Goal: Task Accomplishment & Management: Manage account settings

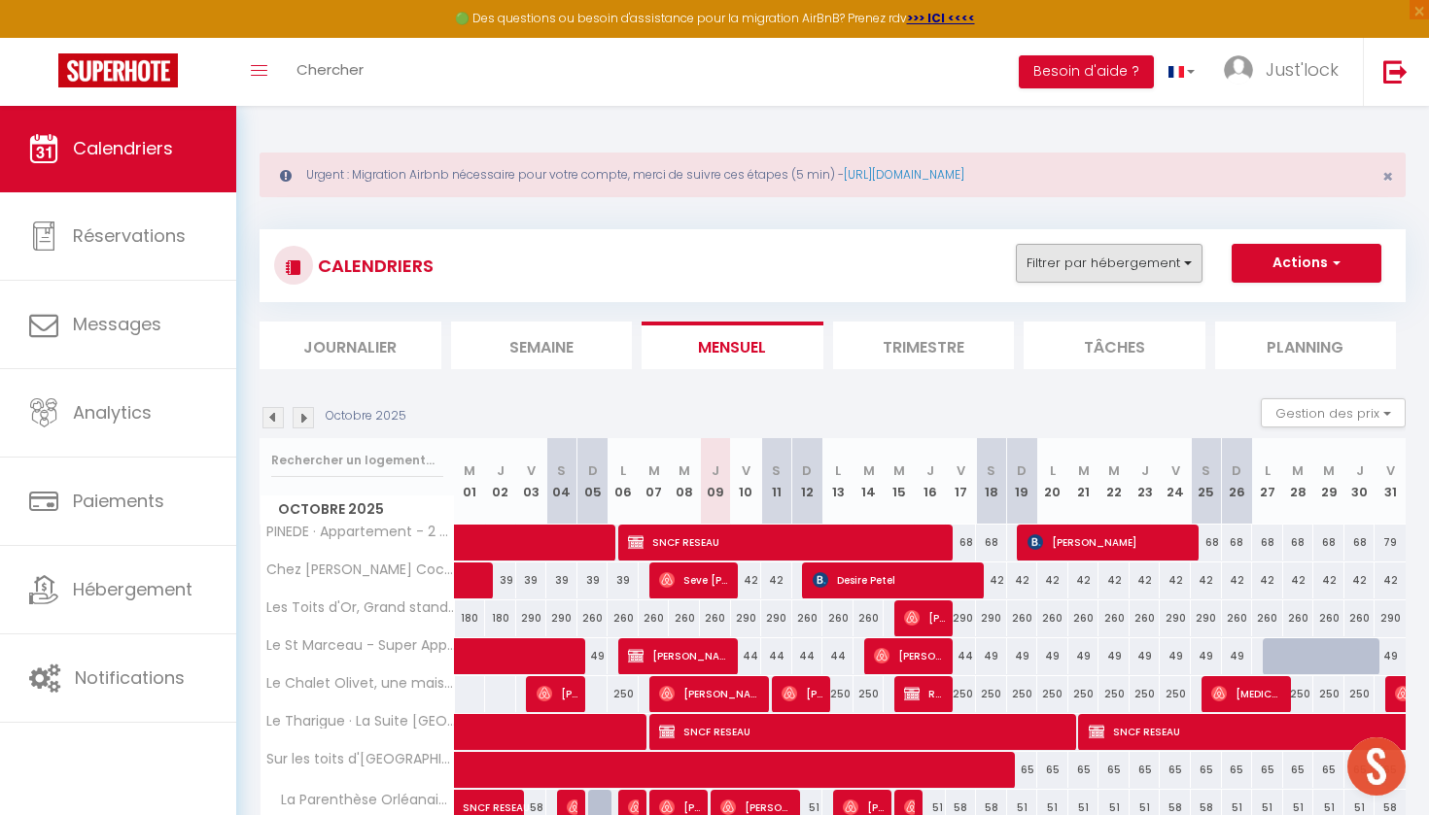
click at [1145, 256] on button "Filtrer par hébergement" at bounding box center [1109, 263] width 187 height 39
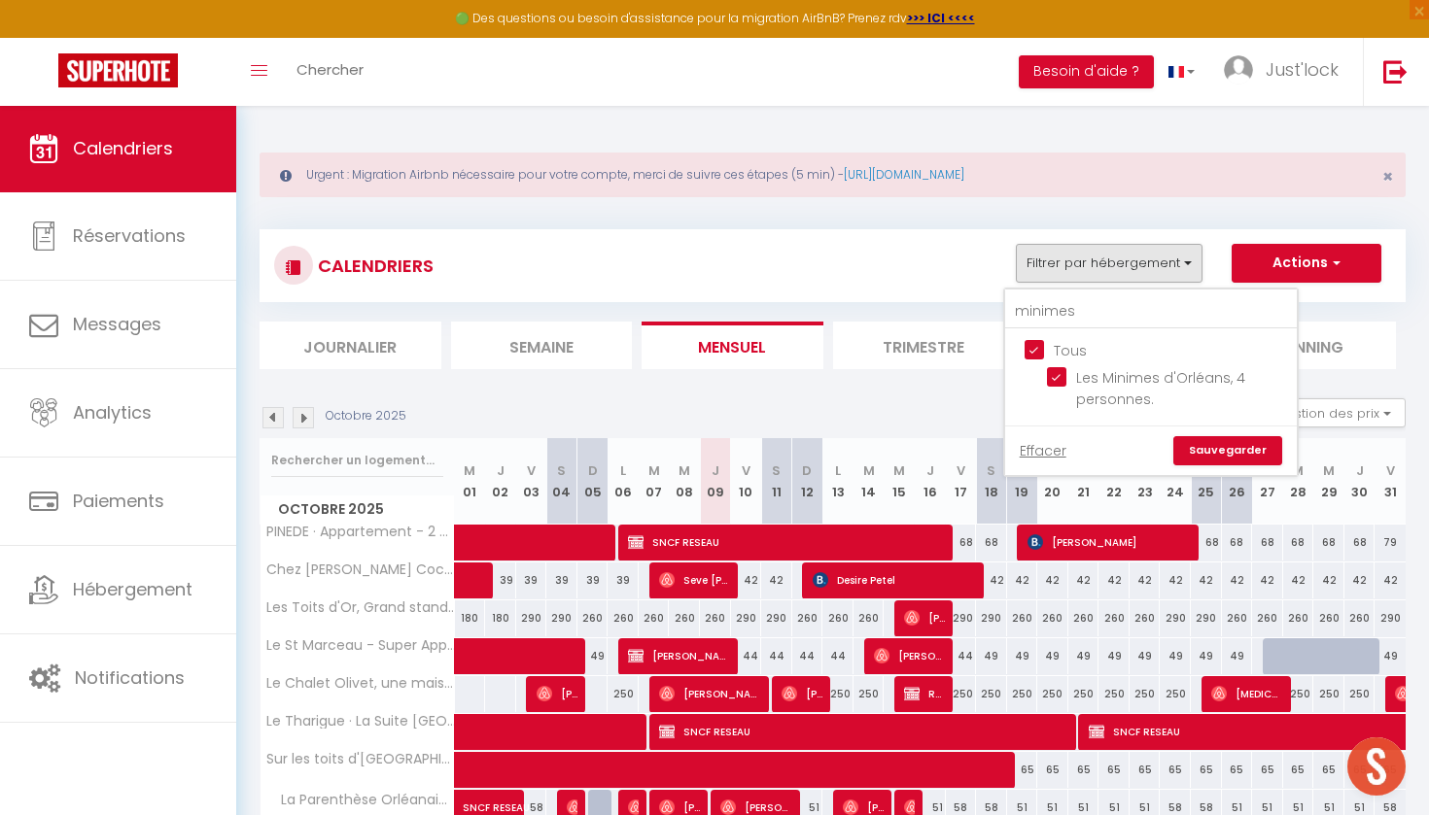
click at [1036, 354] on input "Tous" at bounding box center [1170, 348] width 292 height 19
checkbox input "false"
drag, startPoint x: 1117, startPoint y: 303, endPoint x: 911, endPoint y: 328, distance: 207.5
click at [911, 328] on div "CALENDRIERS Filtrer par hébergement minimes Tous Les Minimes d'[GEOGRAPHIC_DATA…" at bounding box center [832, 299] width 1146 height 140
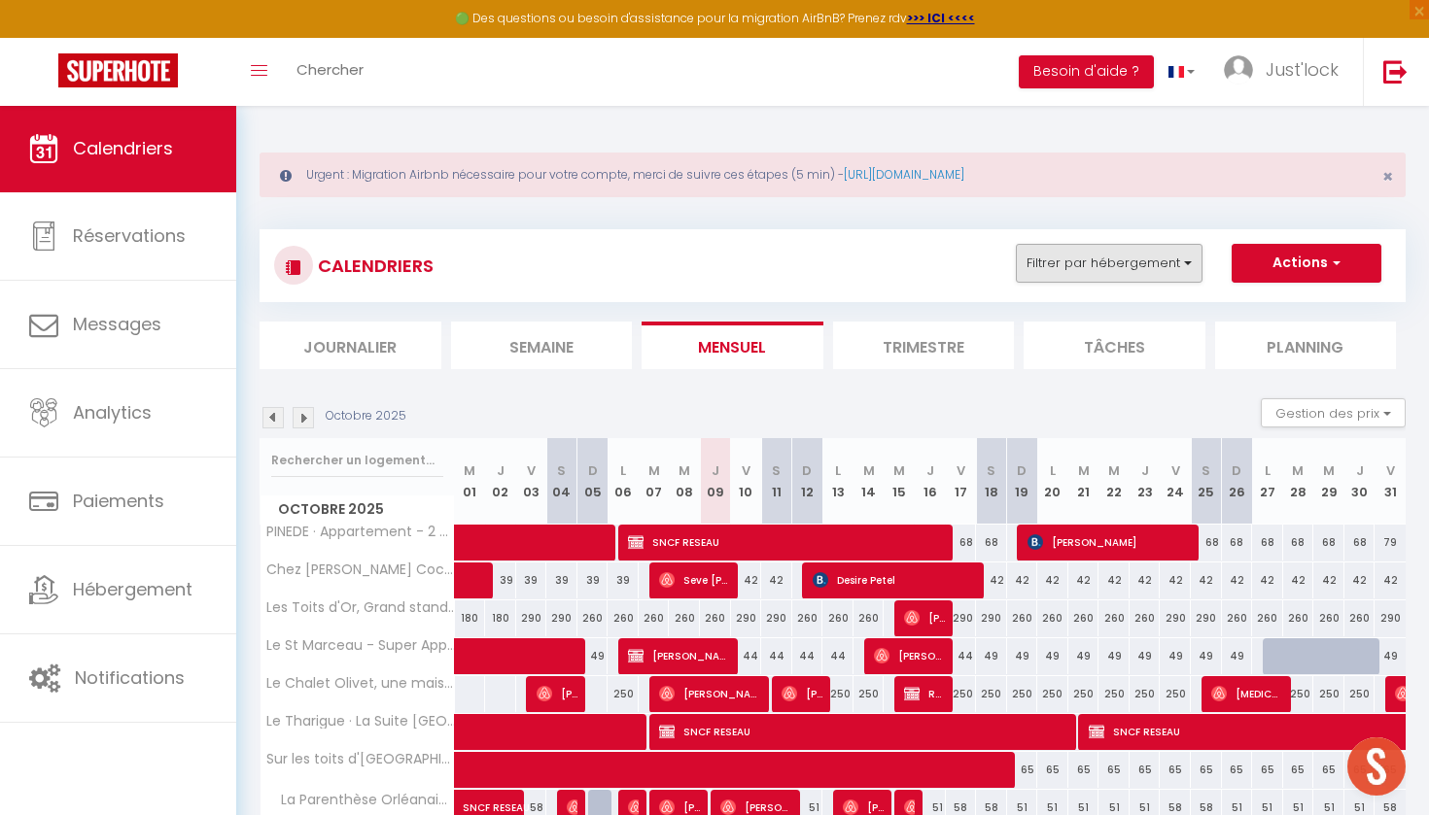
click at [1162, 255] on button "Filtrer par hébergement" at bounding box center [1109, 263] width 187 height 39
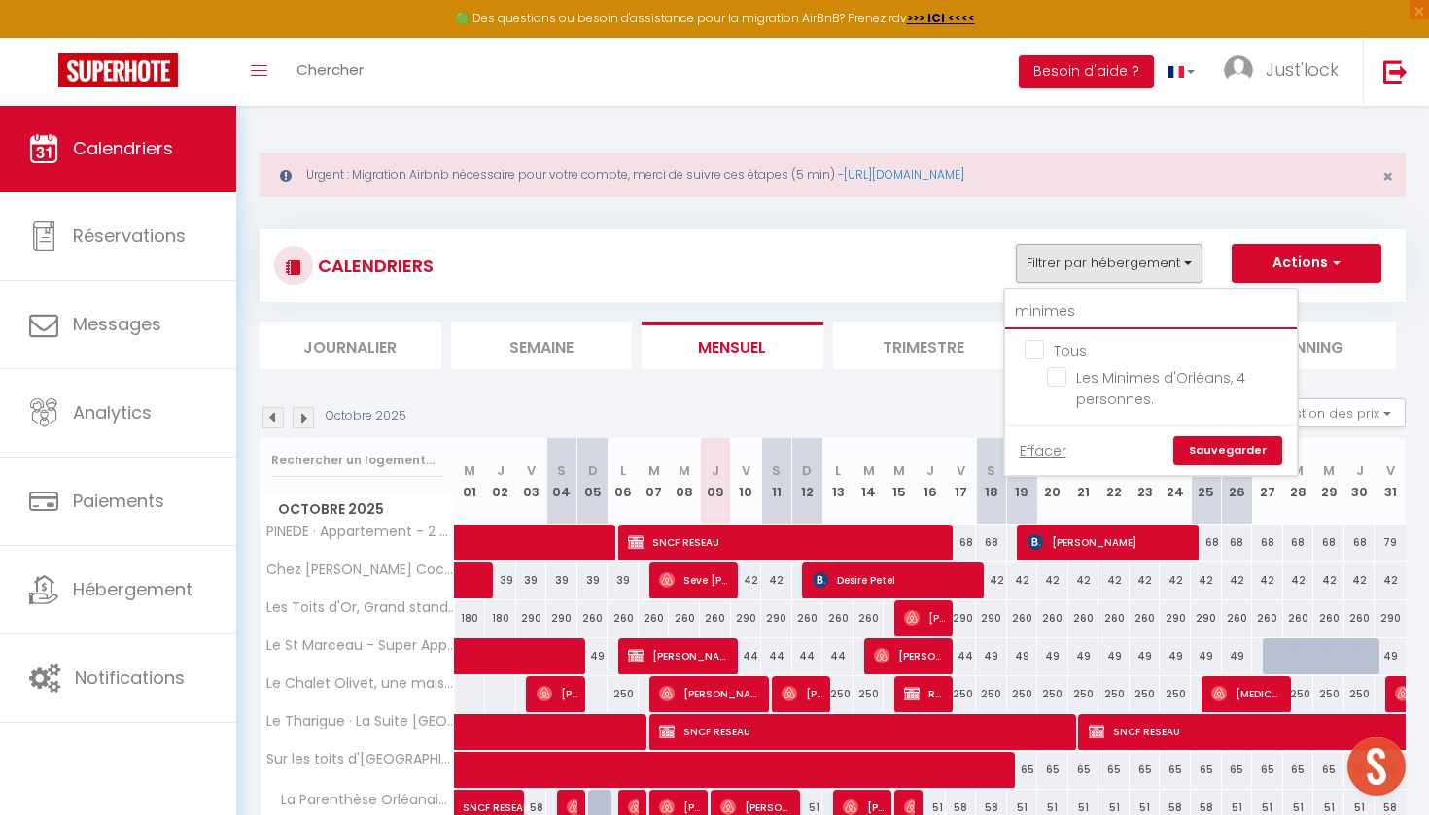
click at [1065, 296] on input "minimes" at bounding box center [1151, 311] width 292 height 35
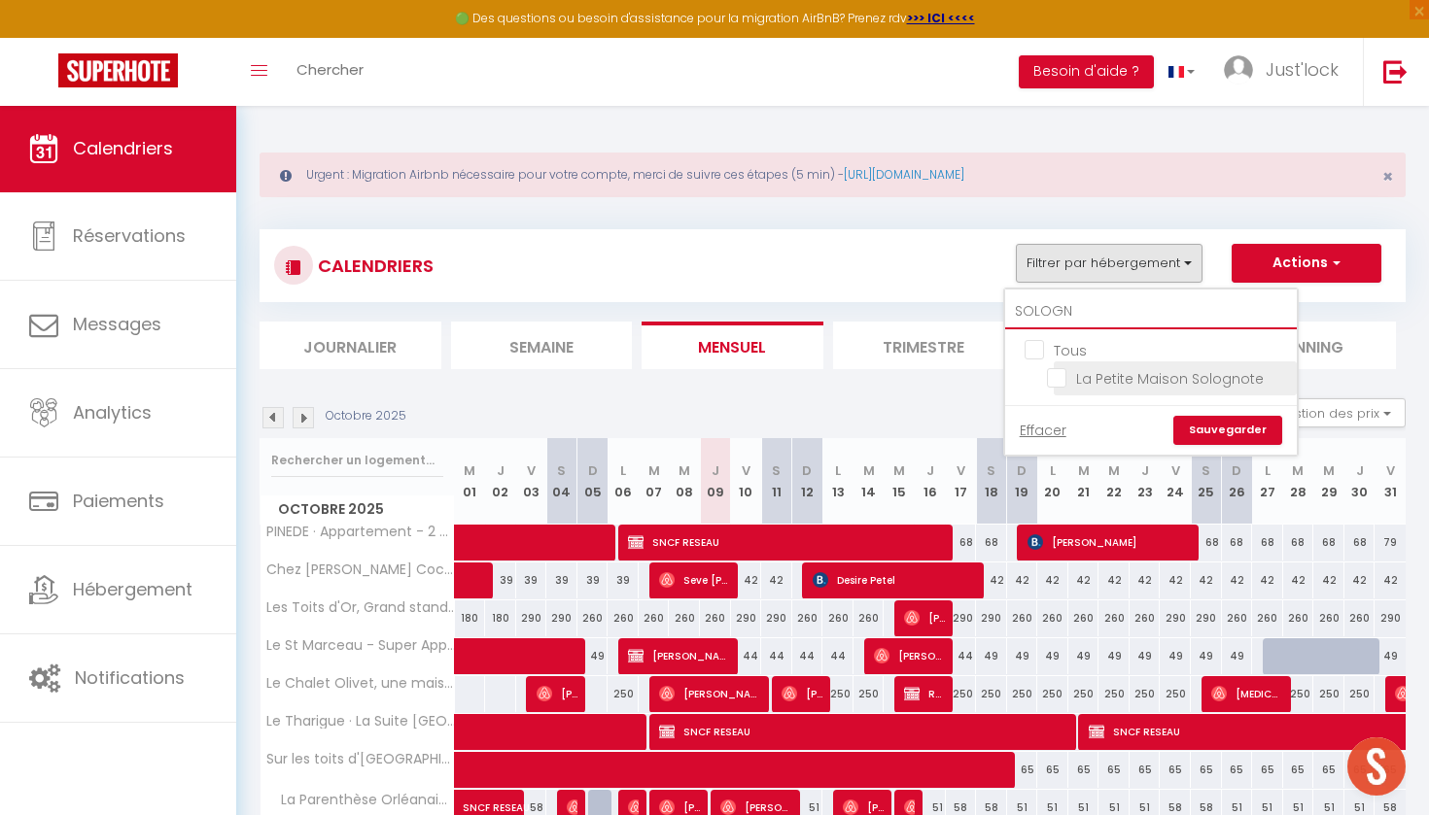
type input "SOLOGN"
click at [1058, 380] on input "La Petite Maison Solognote" at bounding box center [1168, 376] width 243 height 19
checkbox input "true"
click at [1199, 438] on link "Sauvegarder" at bounding box center [1227, 430] width 109 height 29
select select "0"
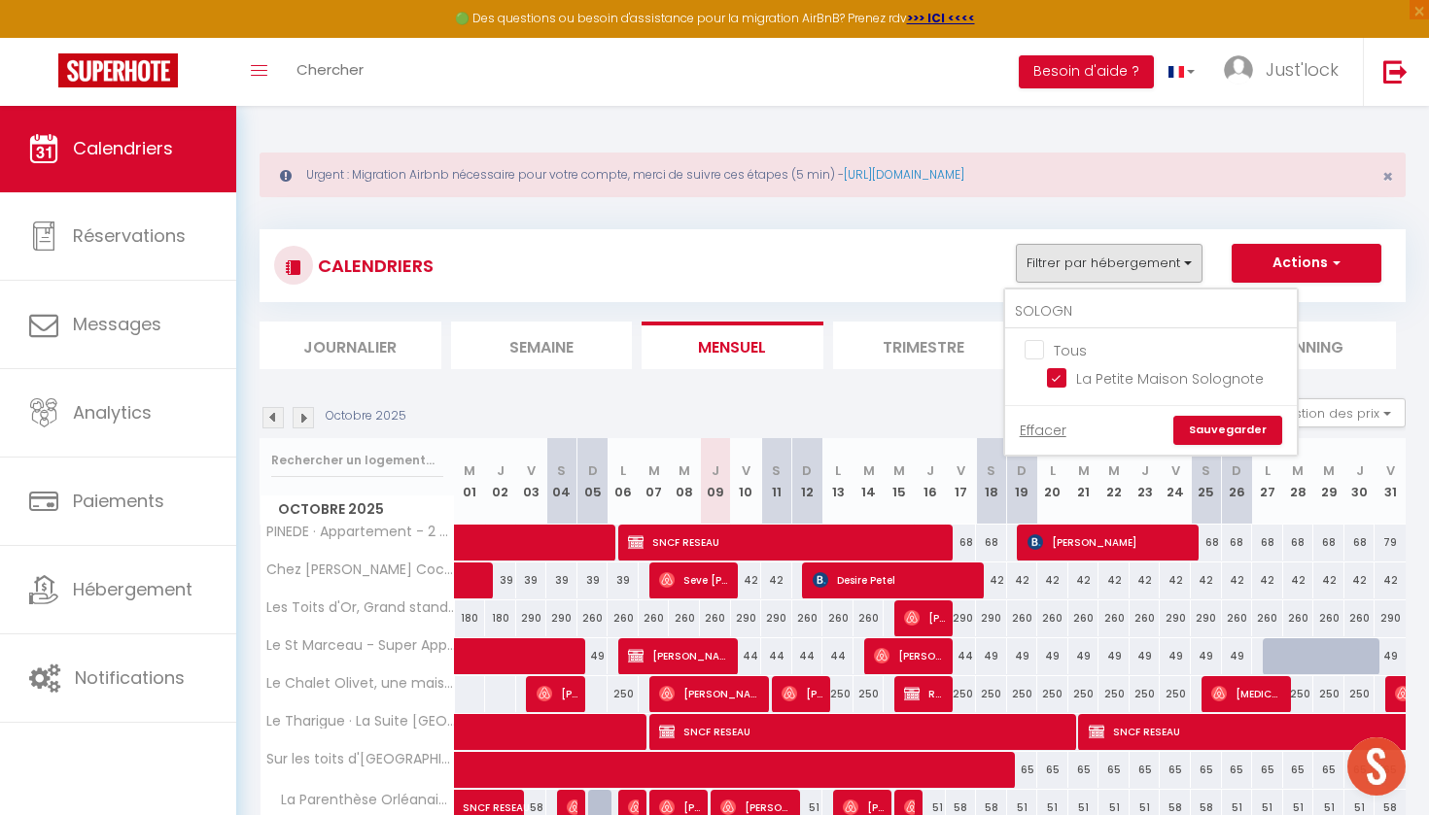
select select "0"
select select "39769"
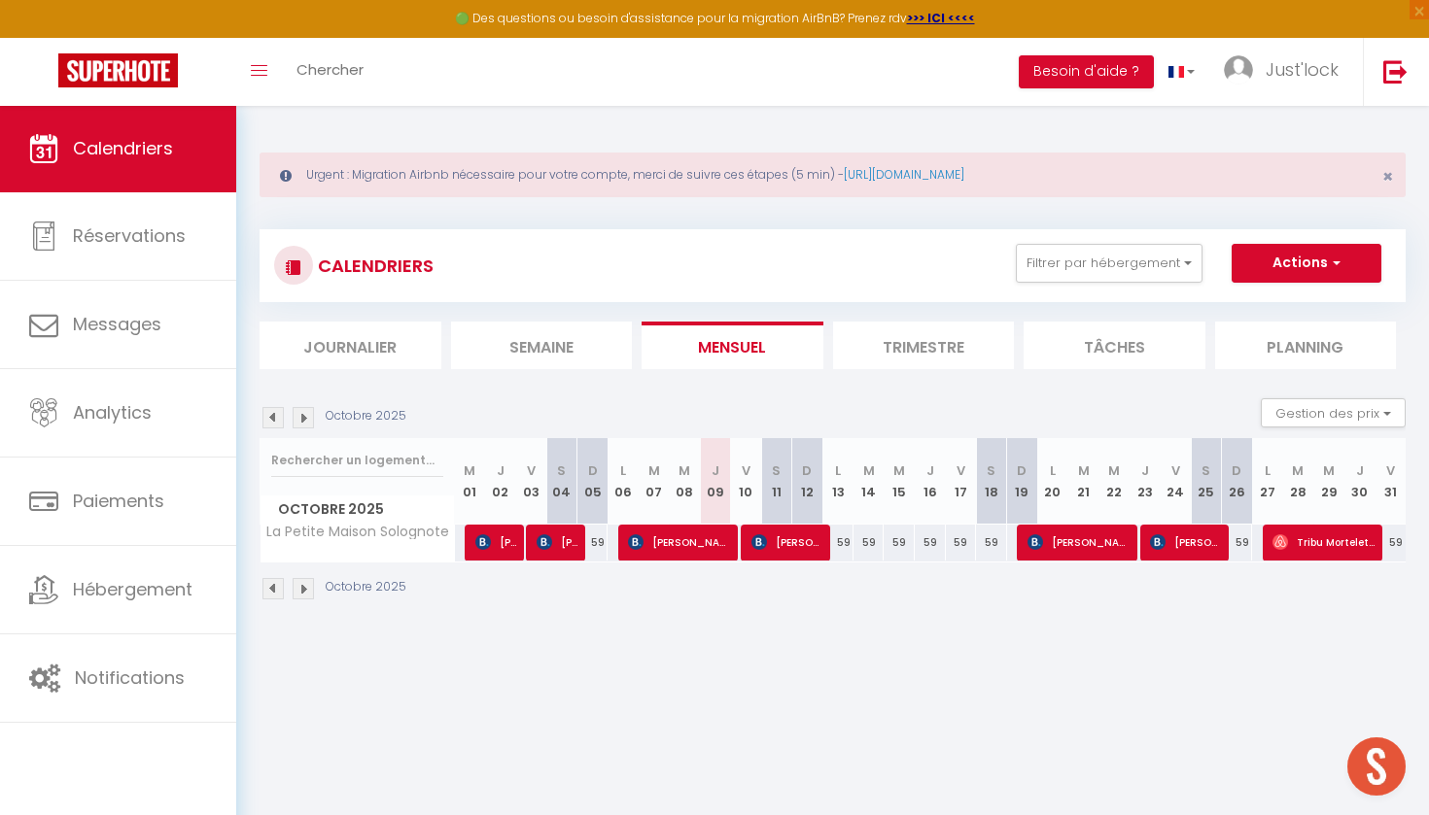
click at [559, 546] on span "[PERSON_NAME]" at bounding box center [557, 542] width 42 height 37
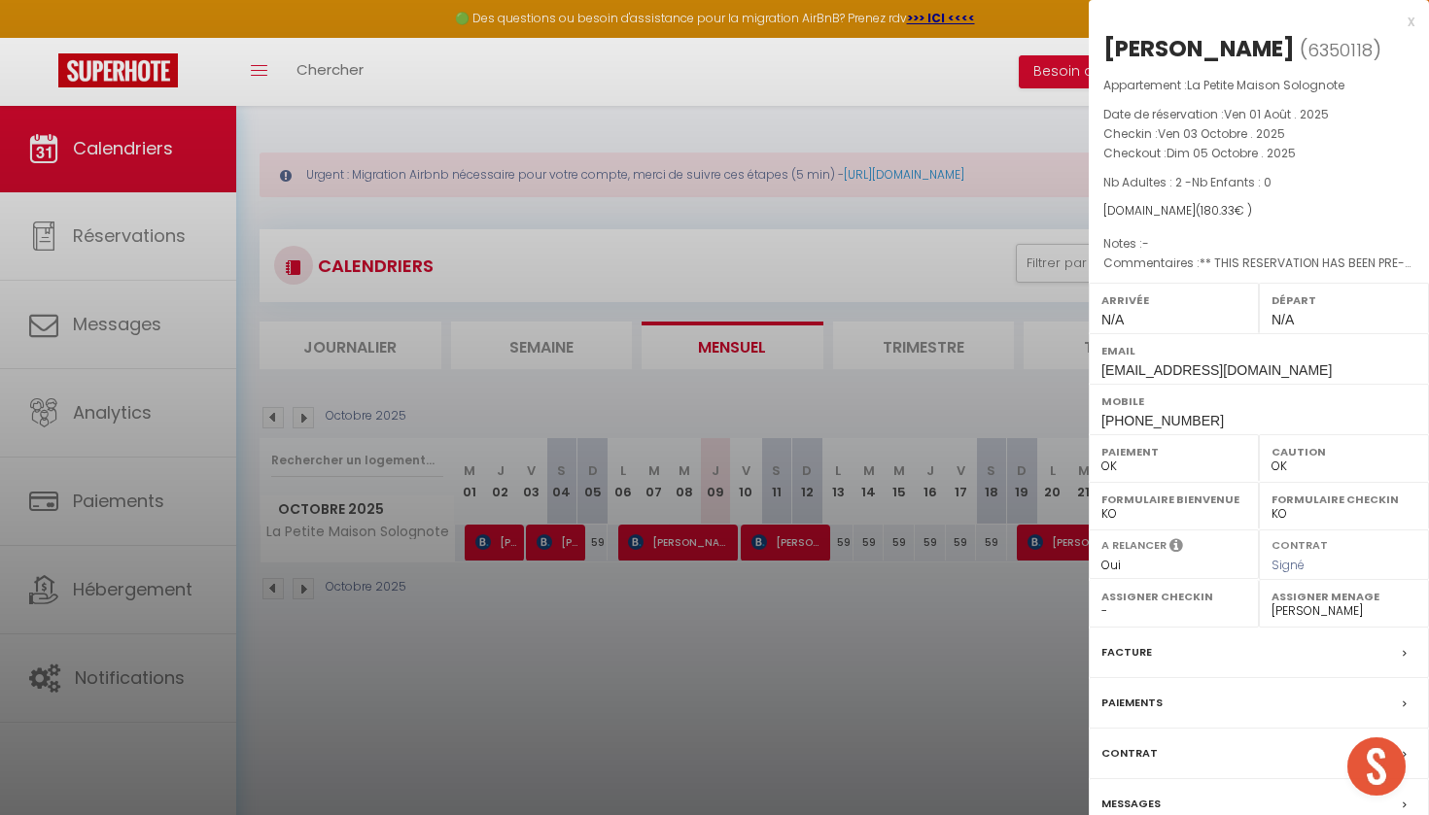
click at [700, 631] on div at bounding box center [714, 407] width 1429 height 815
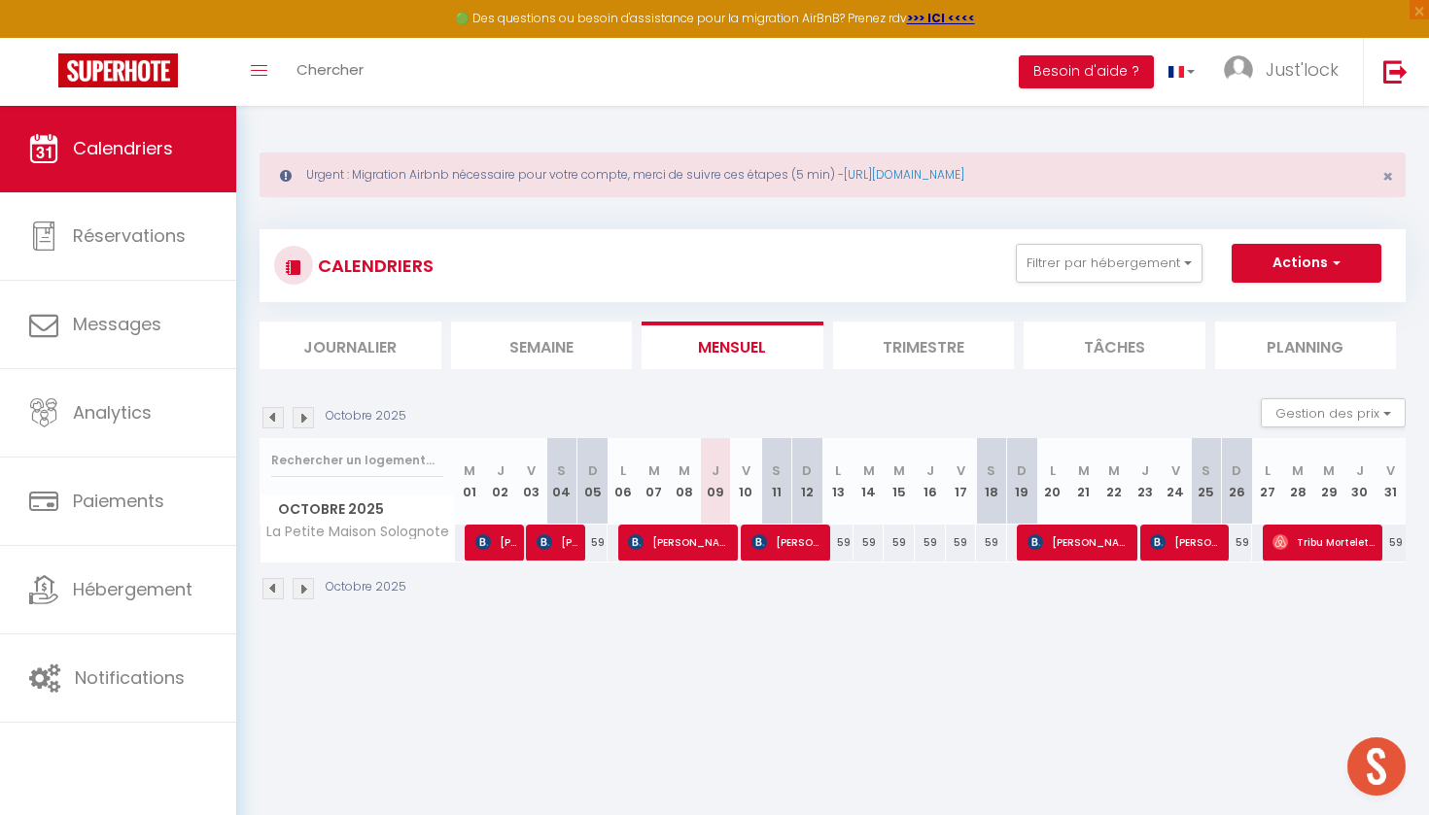
click at [492, 539] on span "[PERSON_NAME] LE CLECH" at bounding box center [496, 542] width 42 height 37
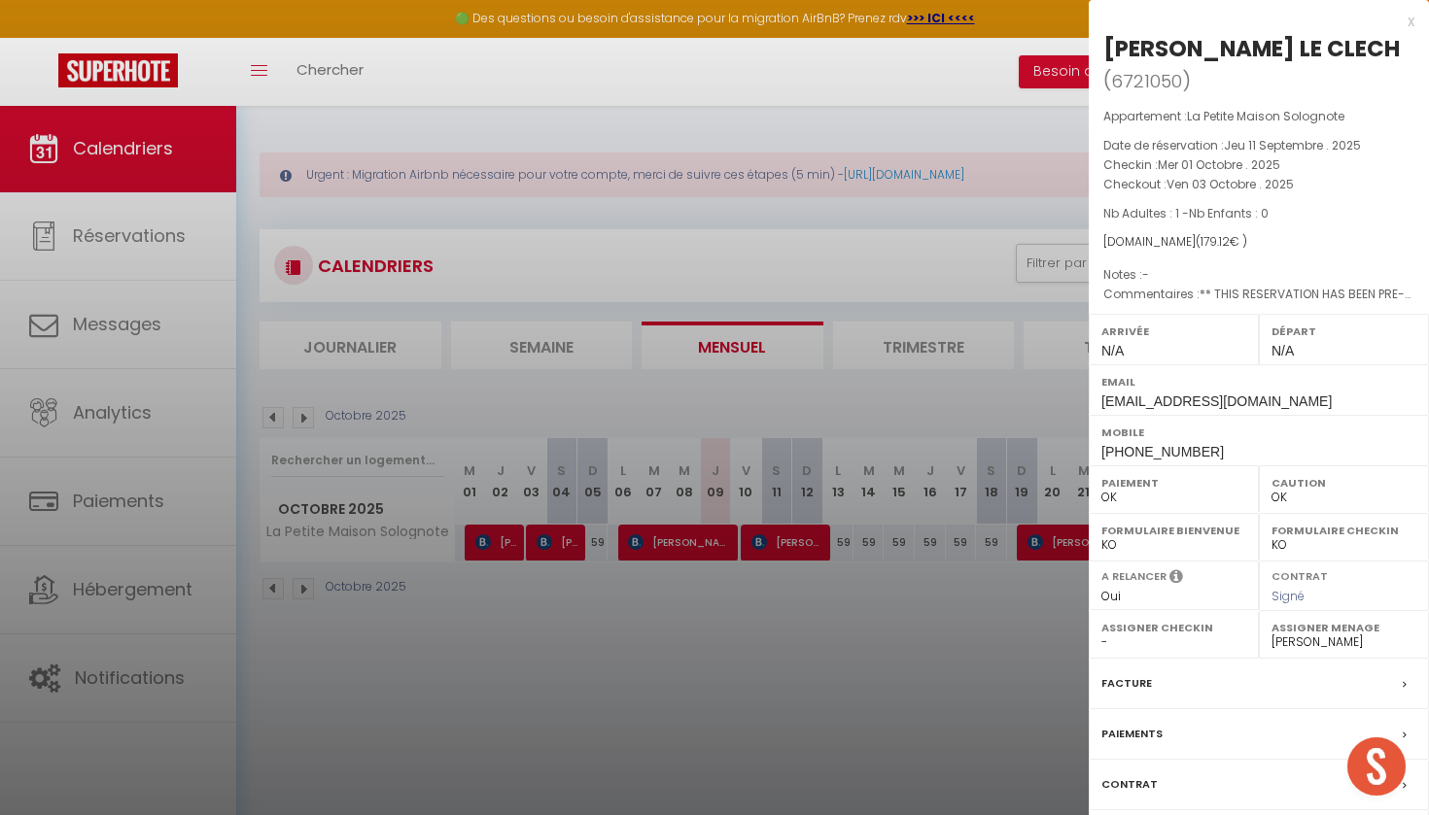
click at [604, 664] on div at bounding box center [714, 407] width 1429 height 815
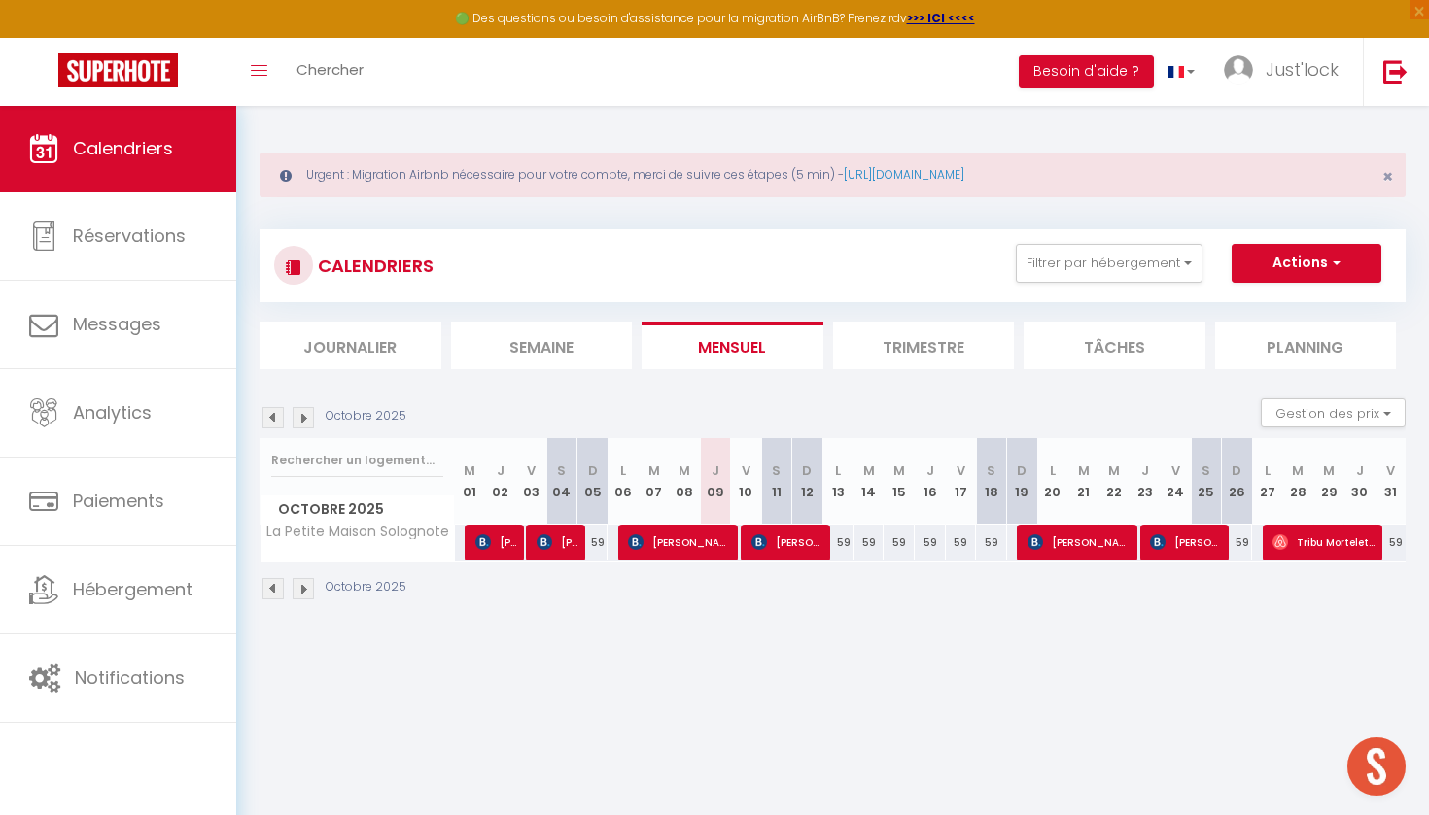
click at [560, 539] on span "[PERSON_NAME]" at bounding box center [557, 542] width 42 height 37
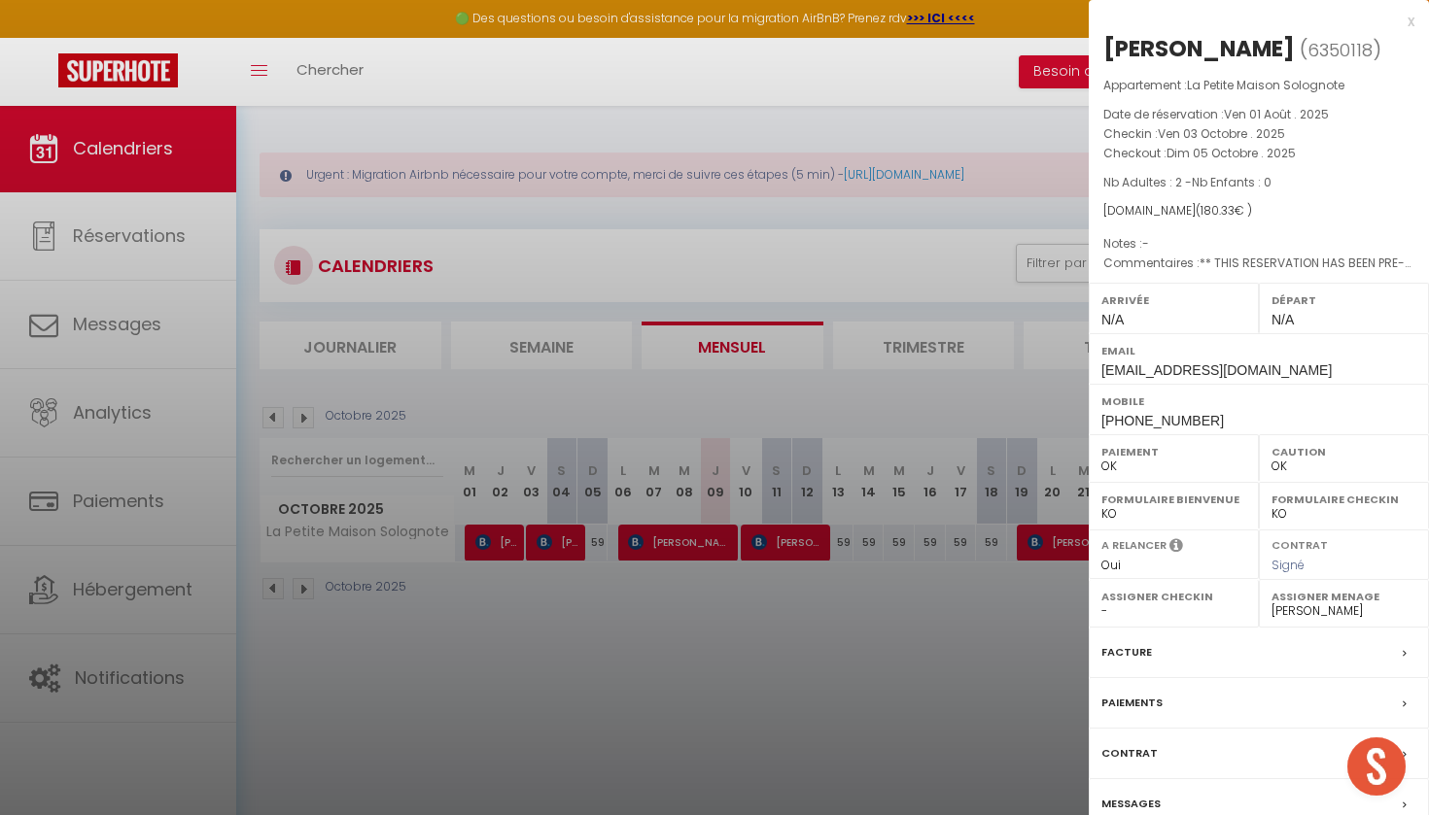
click at [279, 418] on div at bounding box center [714, 407] width 1429 height 815
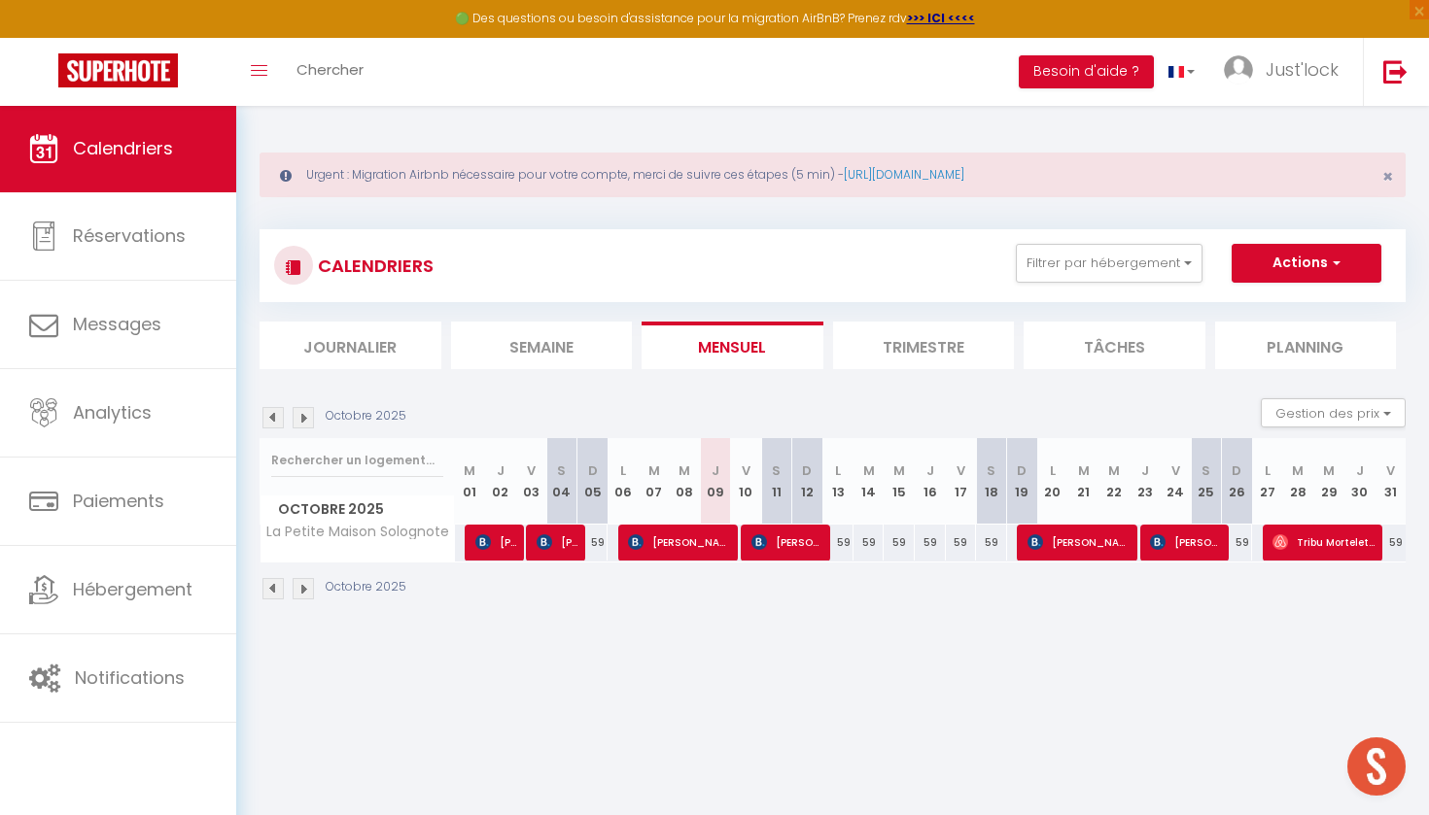
click at [279, 418] on img at bounding box center [272, 417] width 21 height 21
select select "0"
select select "39769"
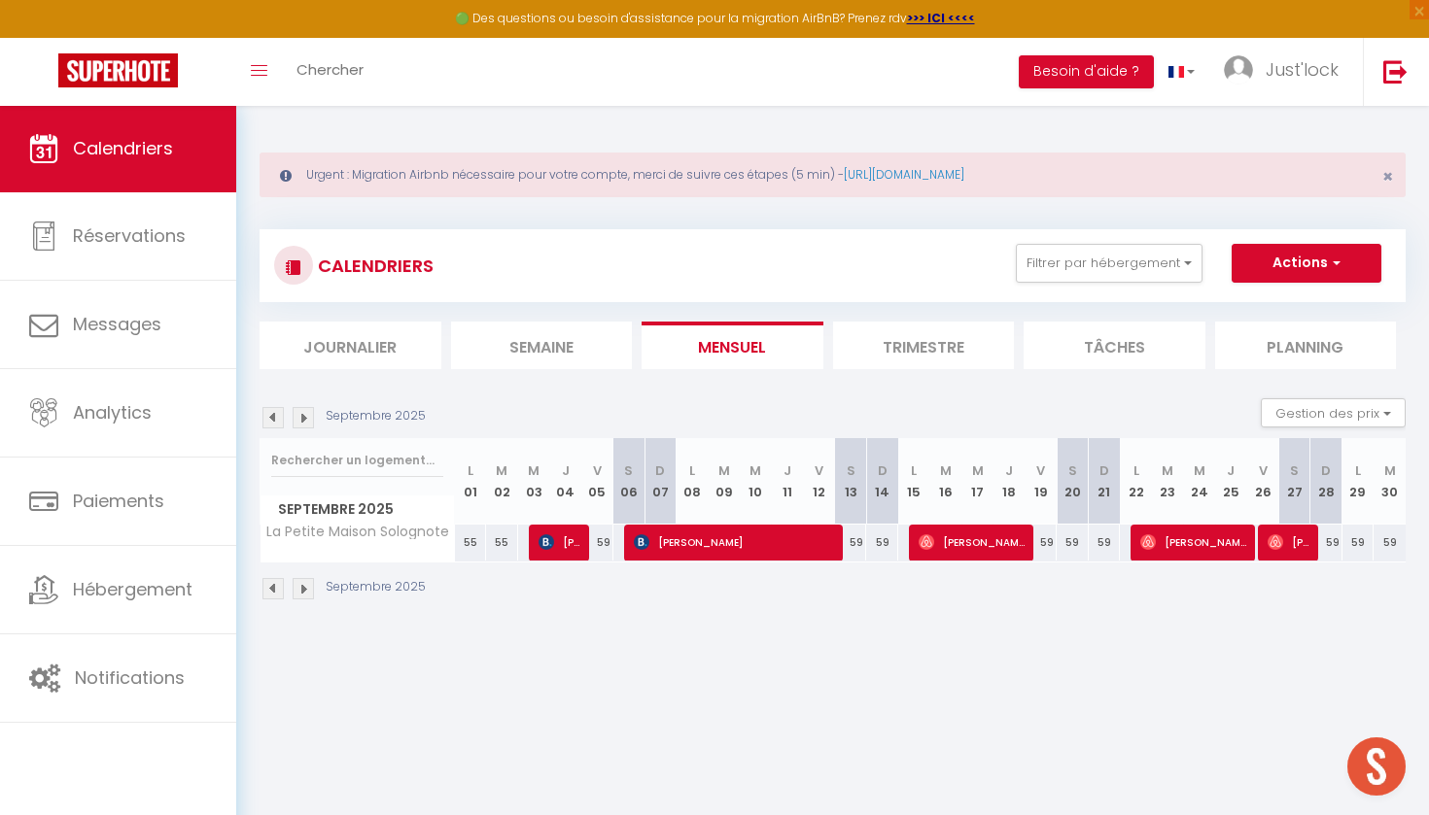
click at [542, 553] on span "[PERSON_NAME]" at bounding box center [559, 542] width 43 height 37
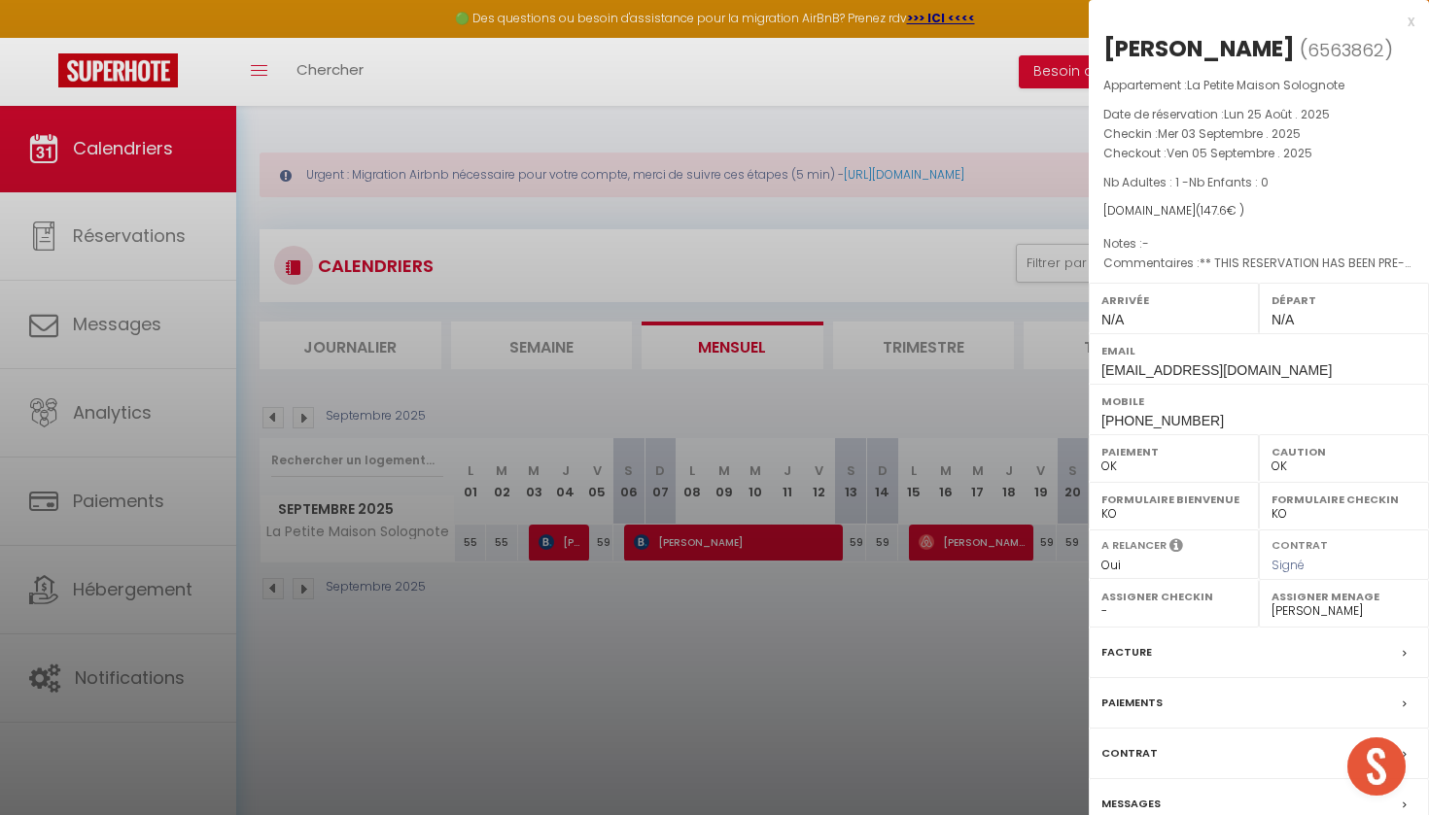
click at [739, 636] on div at bounding box center [714, 407] width 1429 height 815
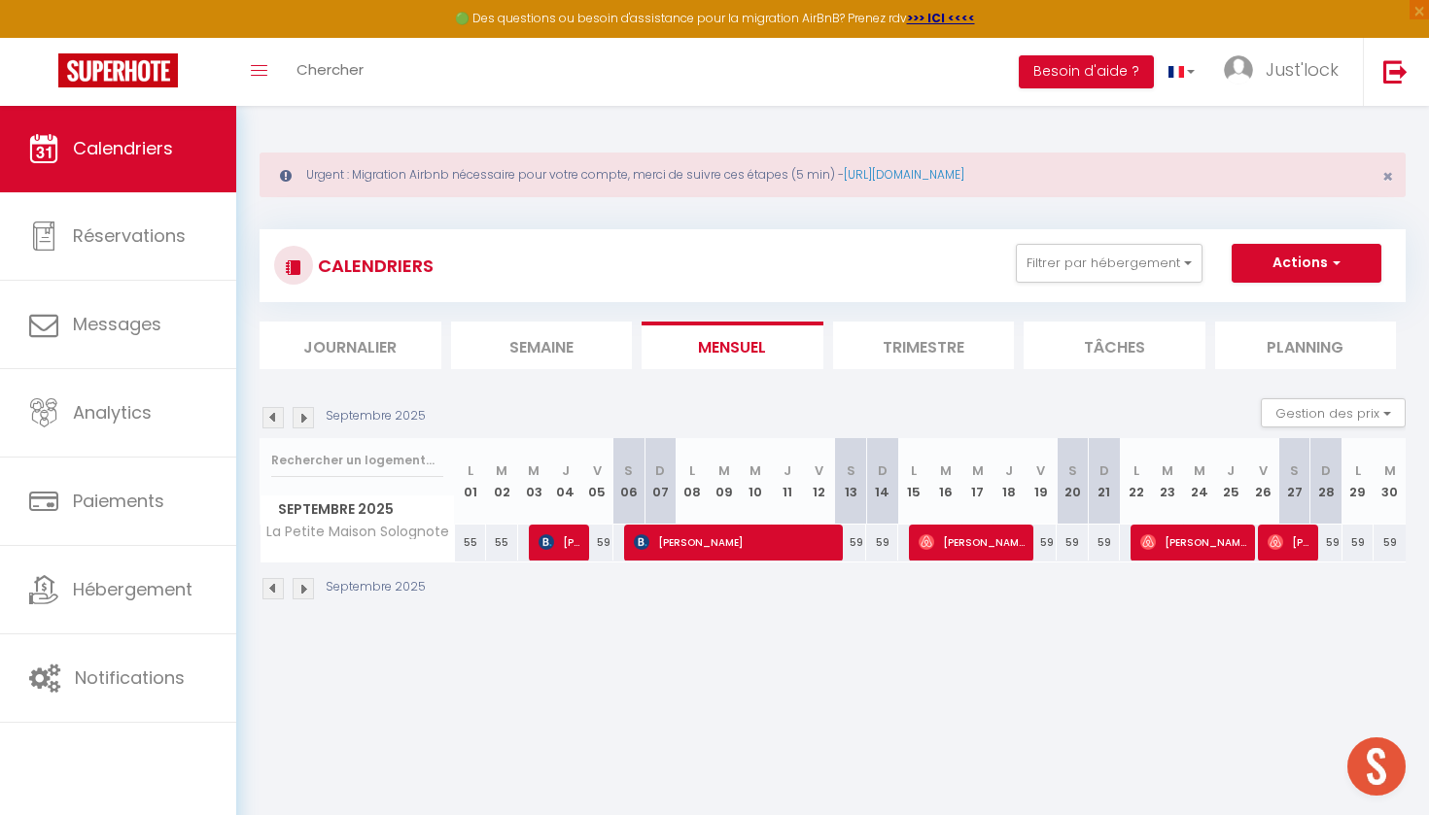
click at [276, 411] on img at bounding box center [272, 417] width 21 height 21
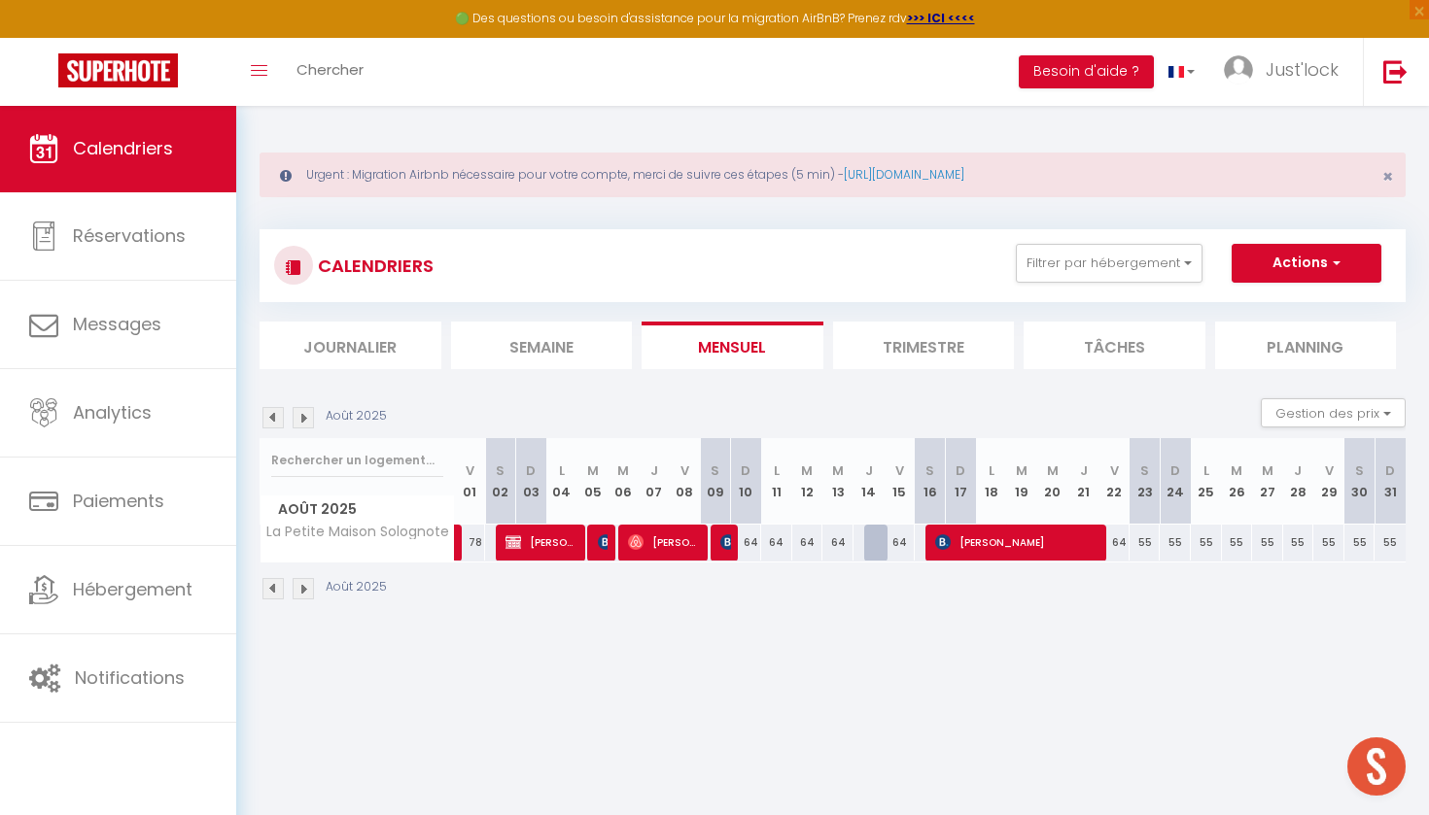
click at [1009, 559] on span "[PERSON_NAME]" at bounding box center [1018, 542] width 166 height 37
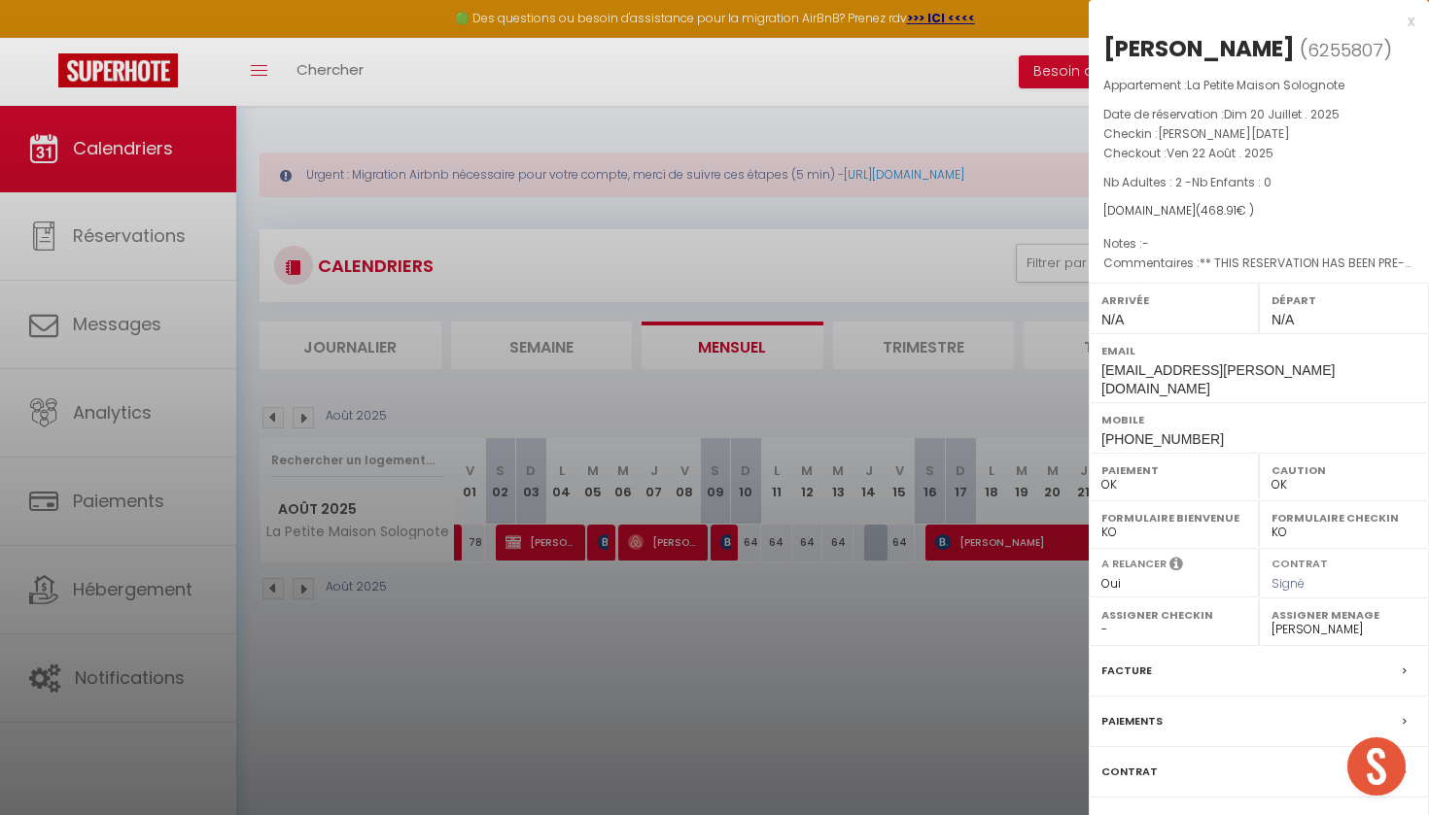
click at [839, 760] on div at bounding box center [714, 407] width 1429 height 815
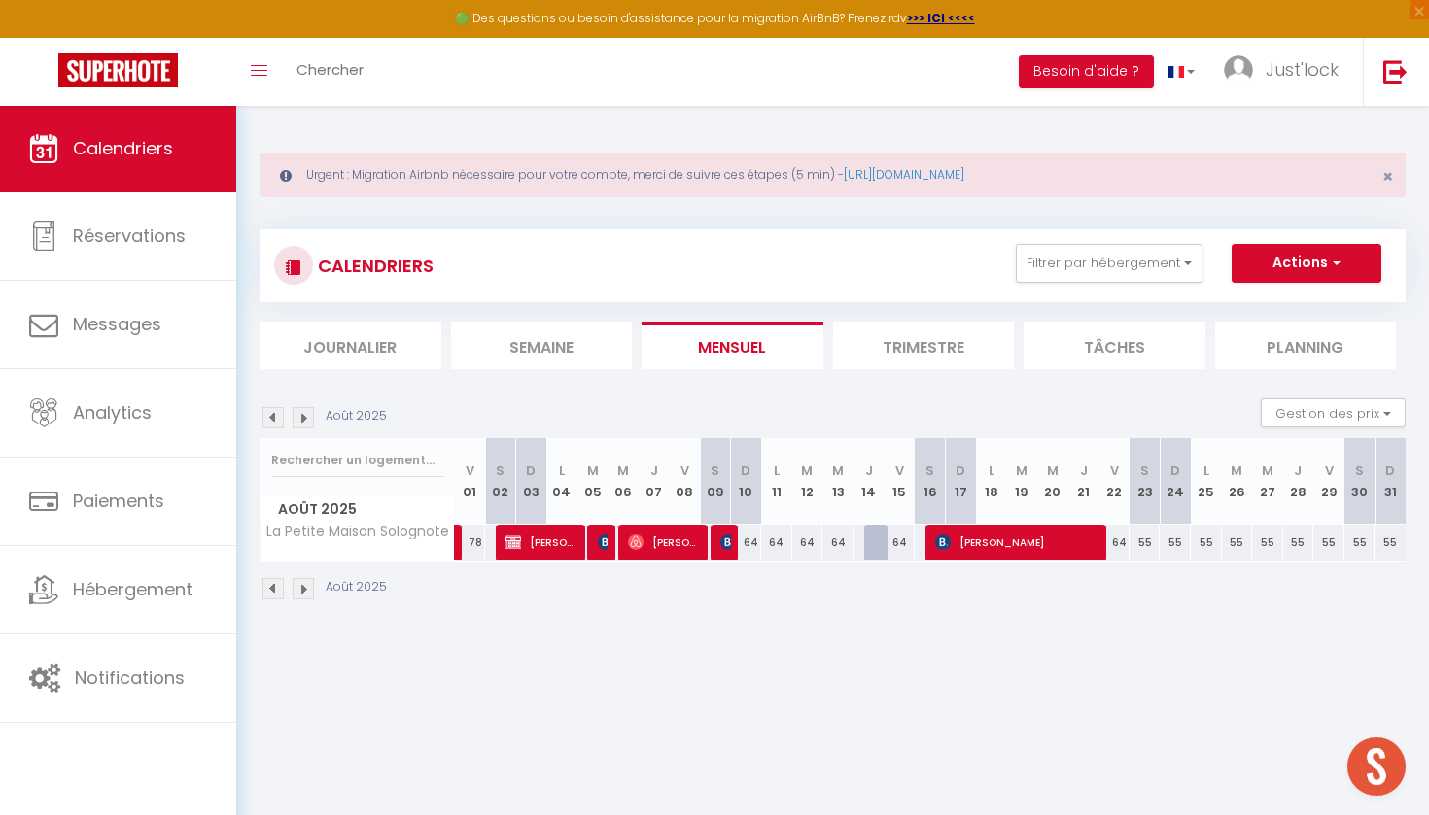
click at [721, 535] on img at bounding box center [728, 543] width 16 height 16
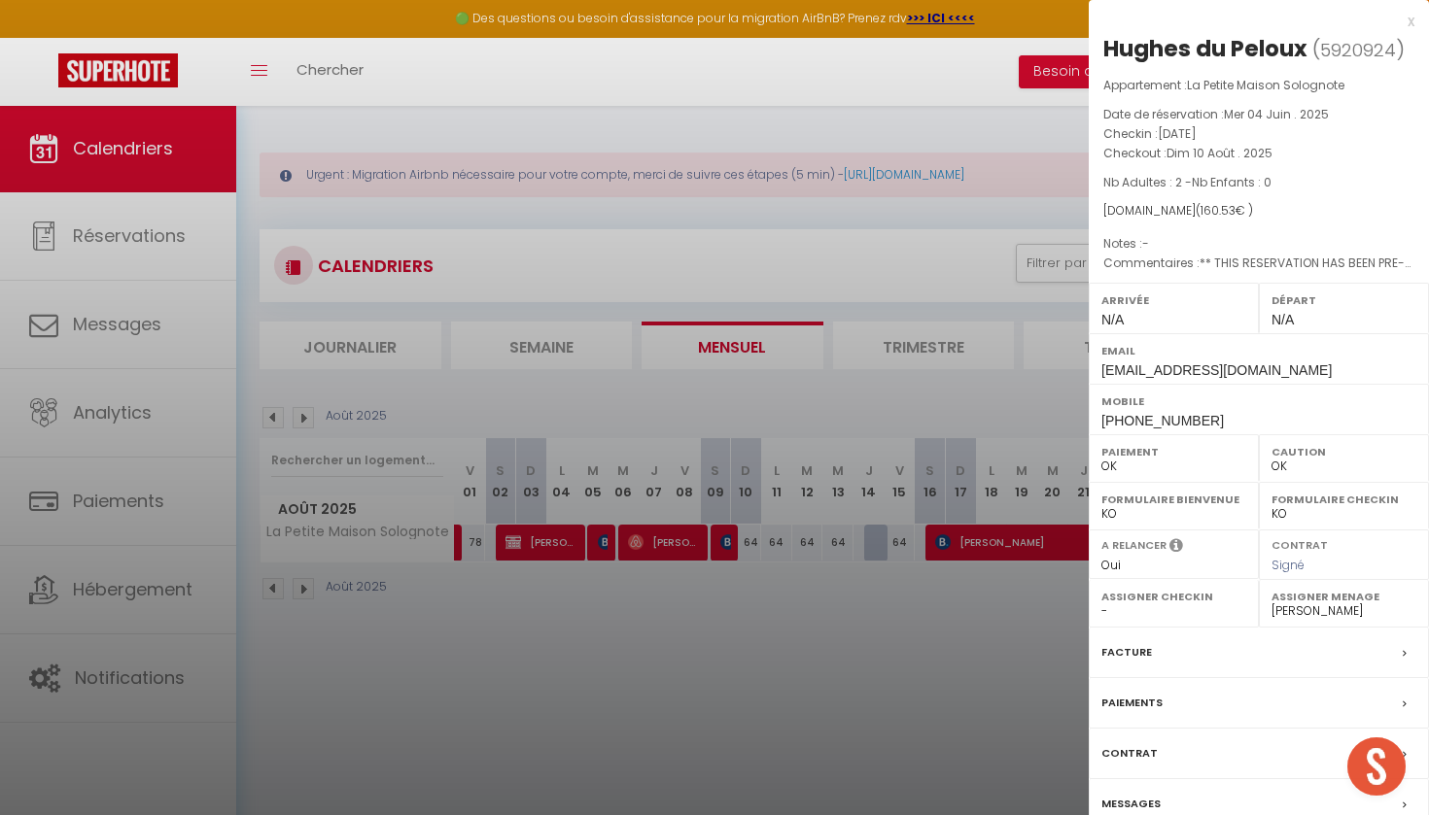
click at [588, 549] on div at bounding box center [714, 407] width 1429 height 815
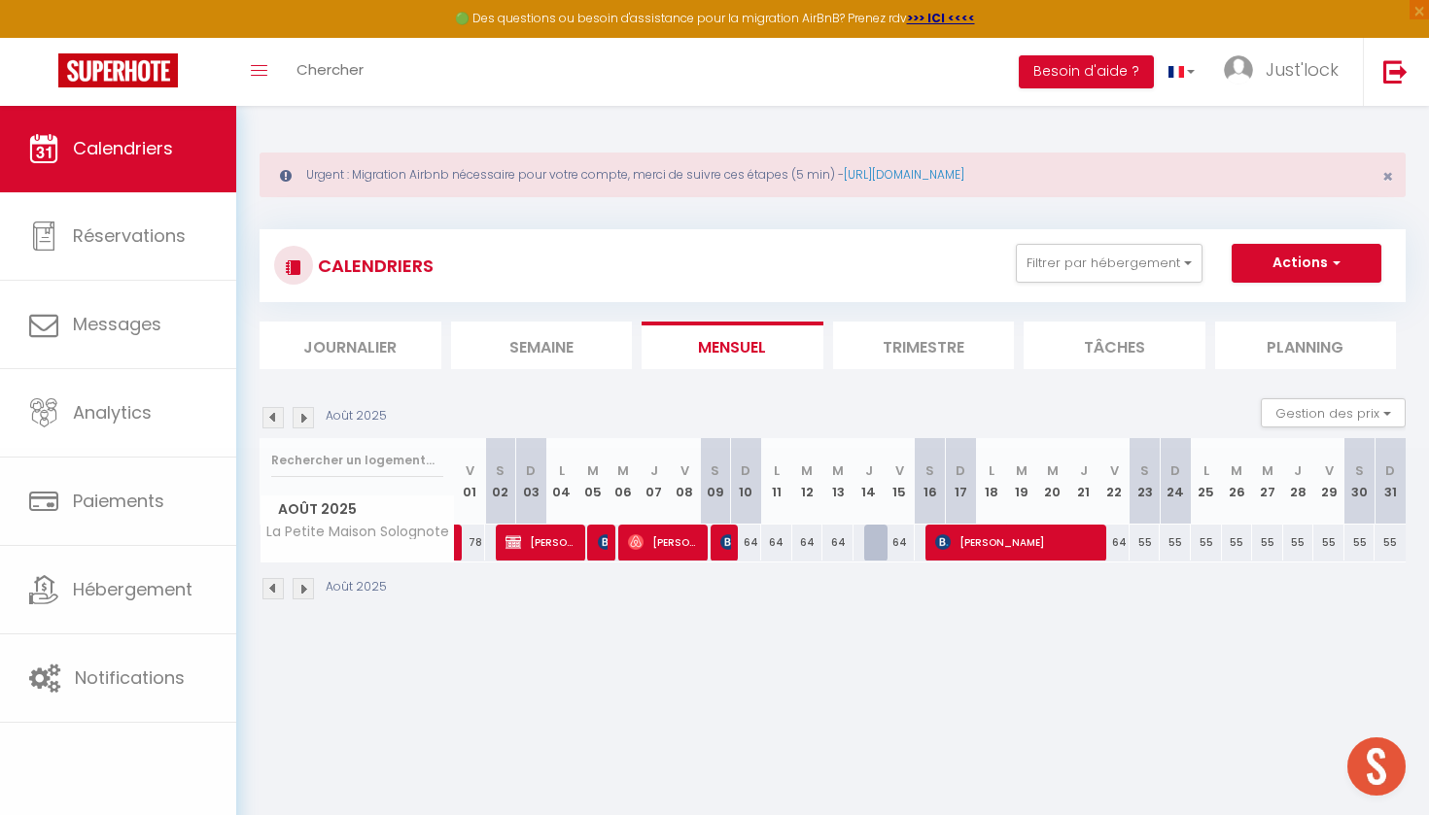
click at [588, 549] on div at bounding box center [602, 543] width 31 height 37
click at [598, 543] on img at bounding box center [606, 543] width 16 height 16
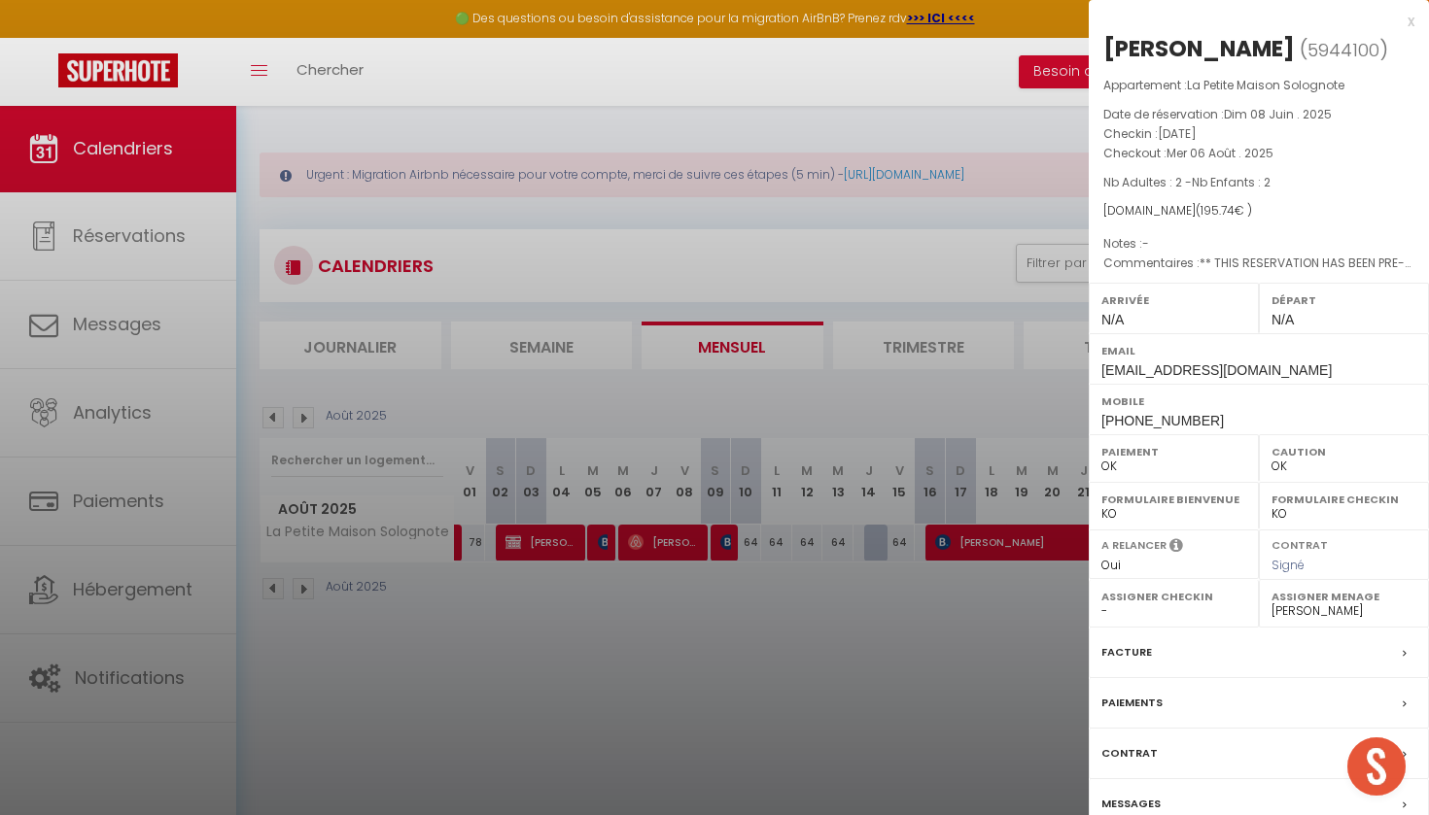
click at [673, 618] on div at bounding box center [714, 407] width 1429 height 815
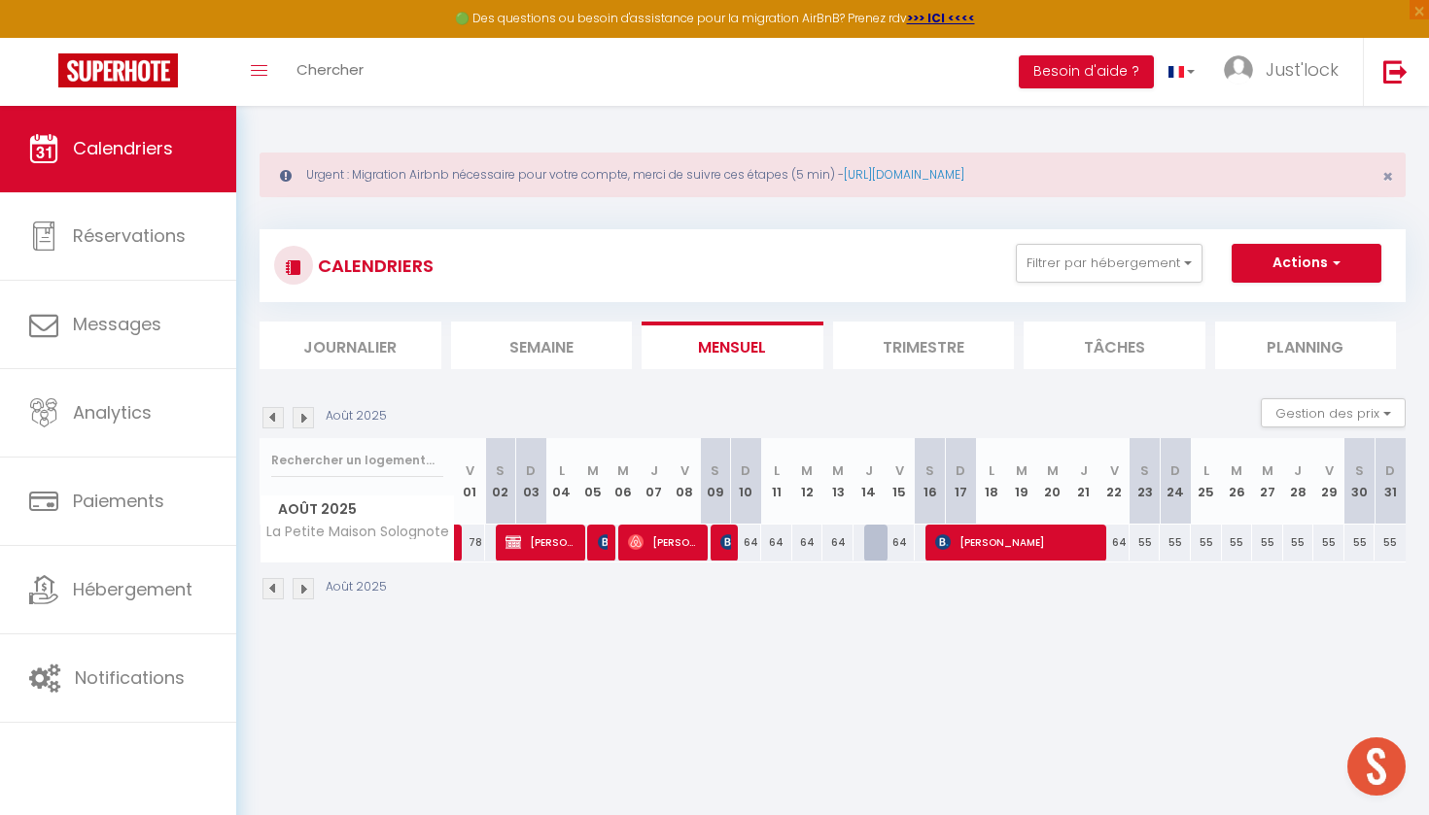
click at [283, 413] on img at bounding box center [272, 417] width 21 height 21
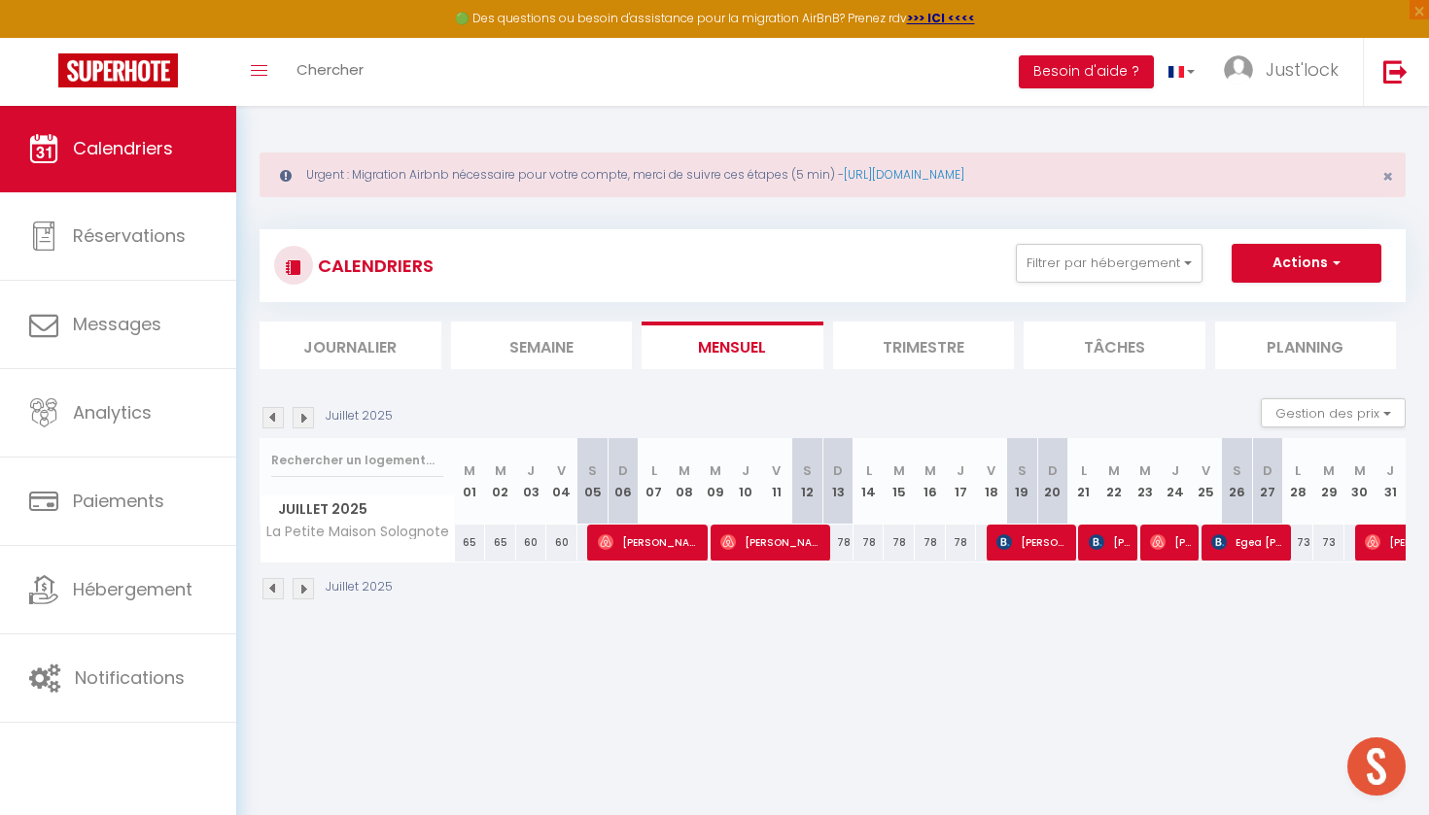
click at [1260, 535] on span "Egea [PERSON_NAME]" at bounding box center [1247, 542] width 73 height 37
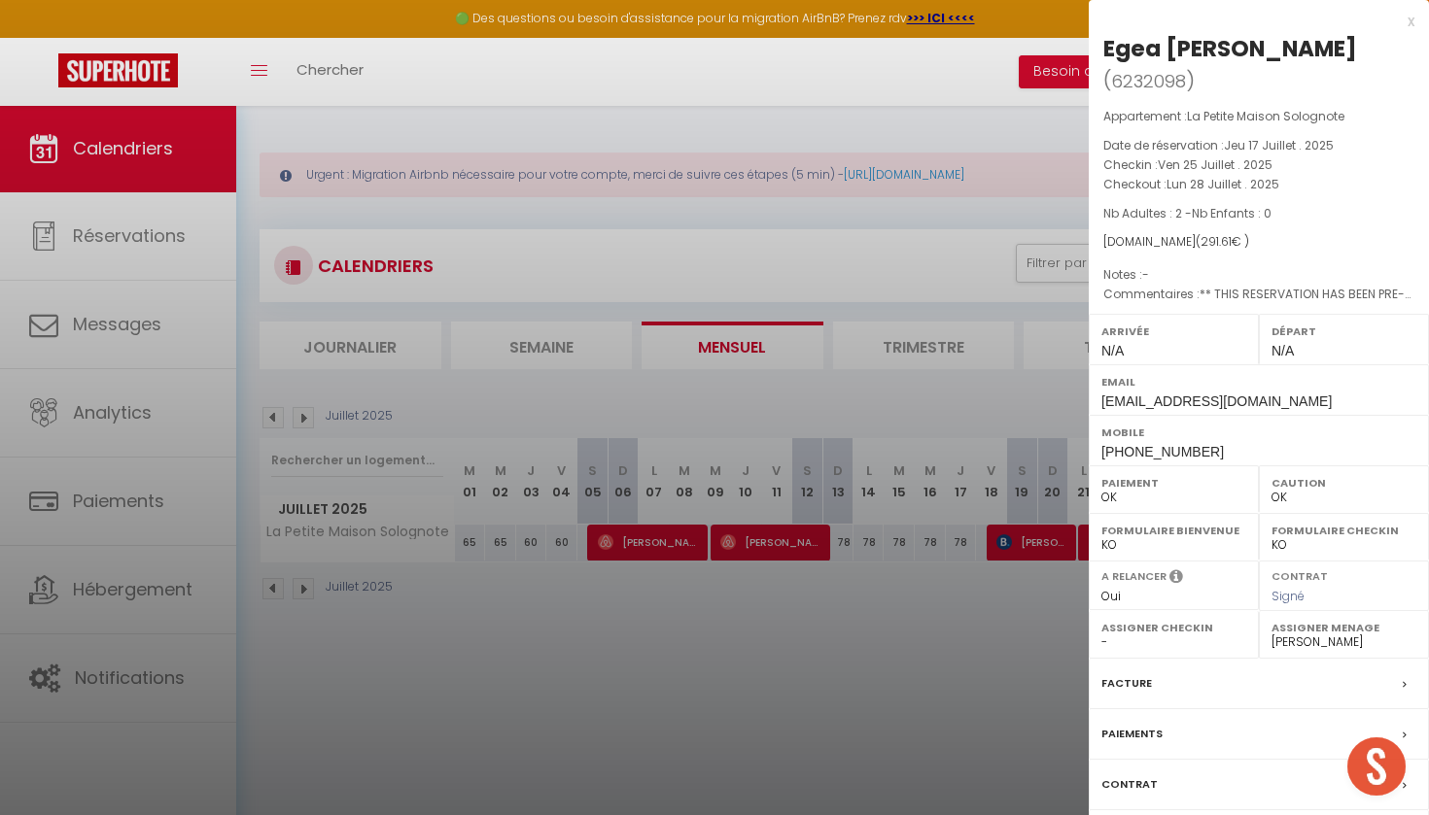
click at [969, 548] on div at bounding box center [714, 407] width 1429 height 815
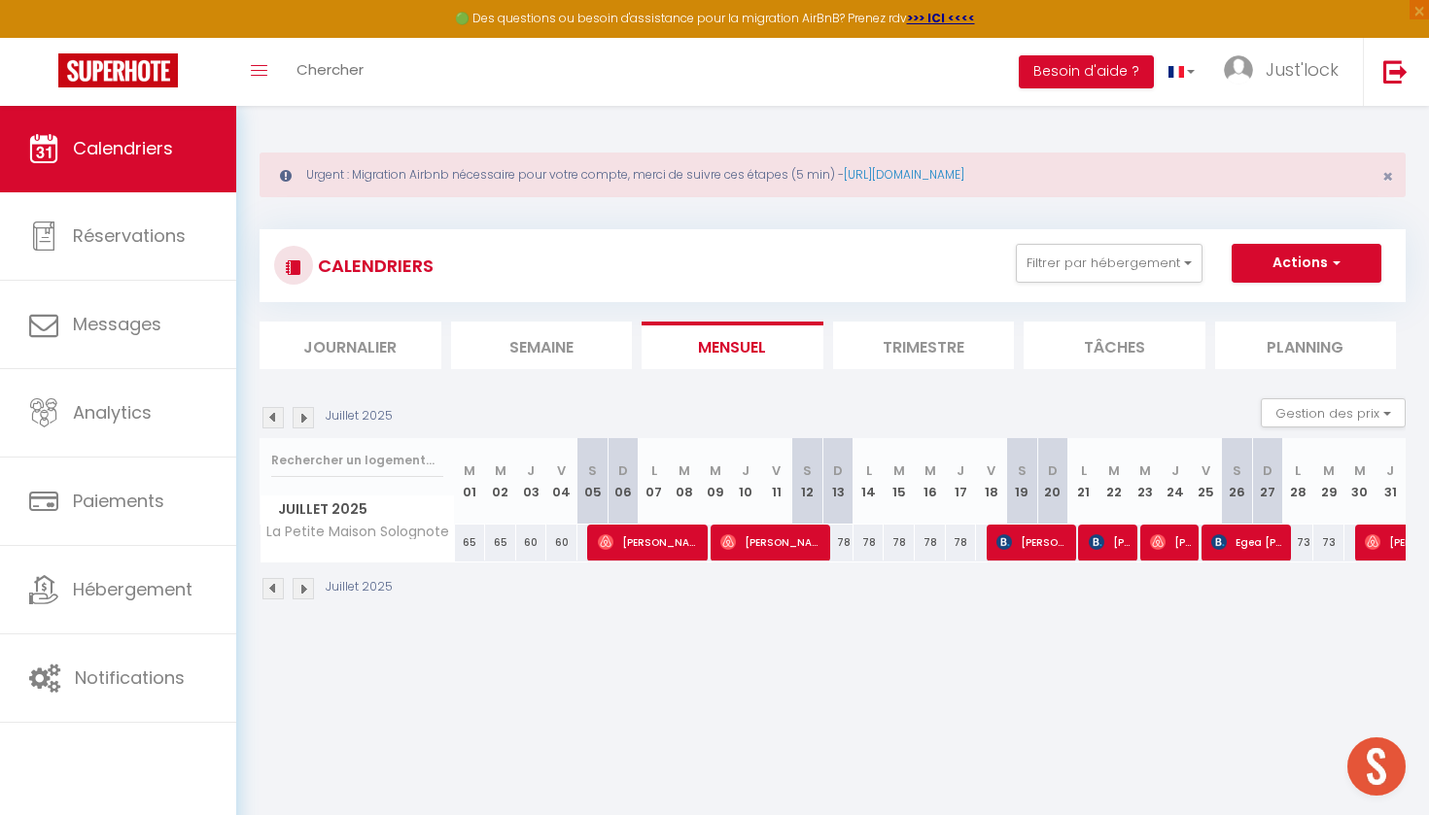
click at [1092, 540] on img at bounding box center [1096, 543] width 16 height 16
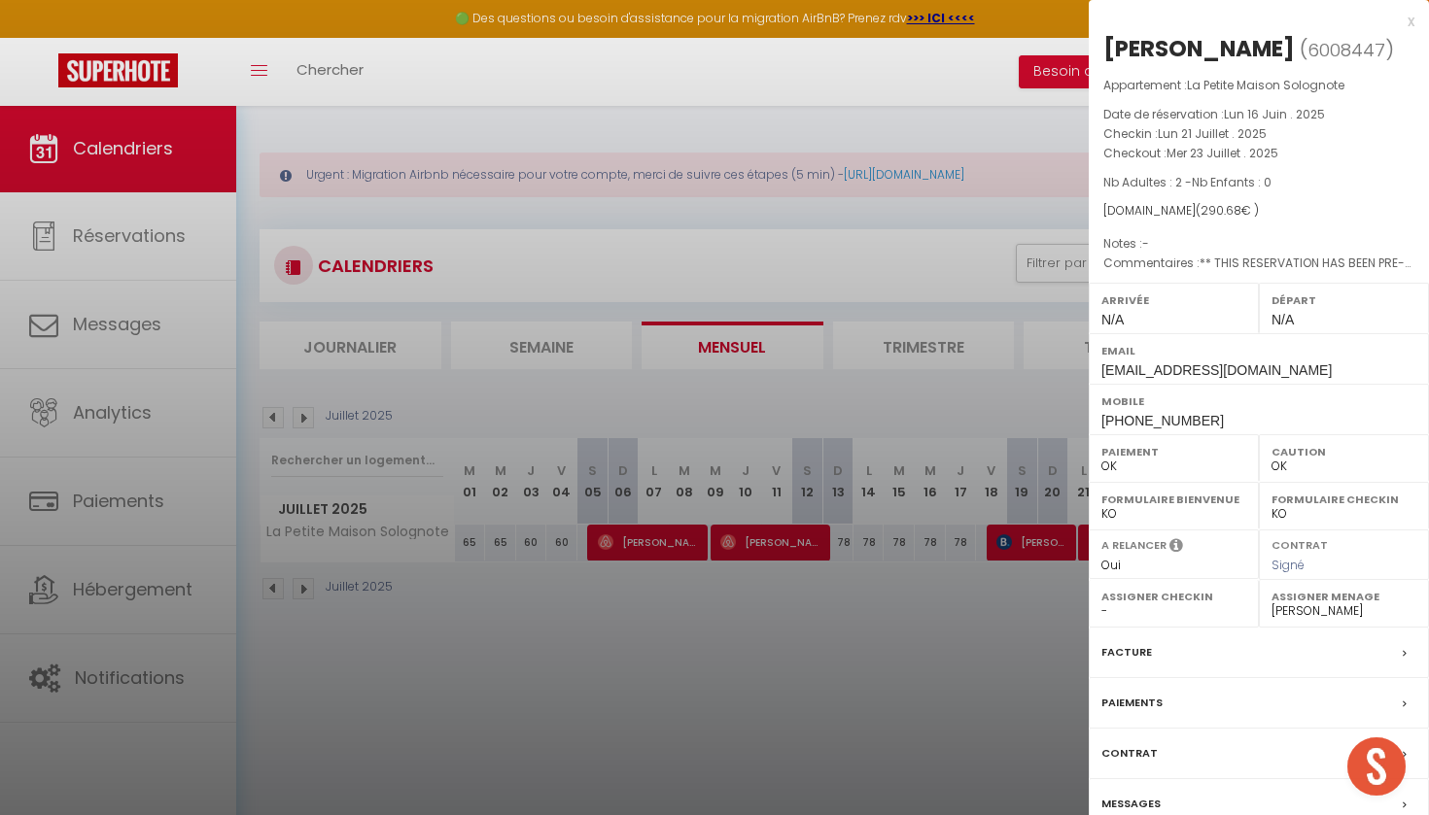
click at [964, 628] on div at bounding box center [714, 407] width 1429 height 815
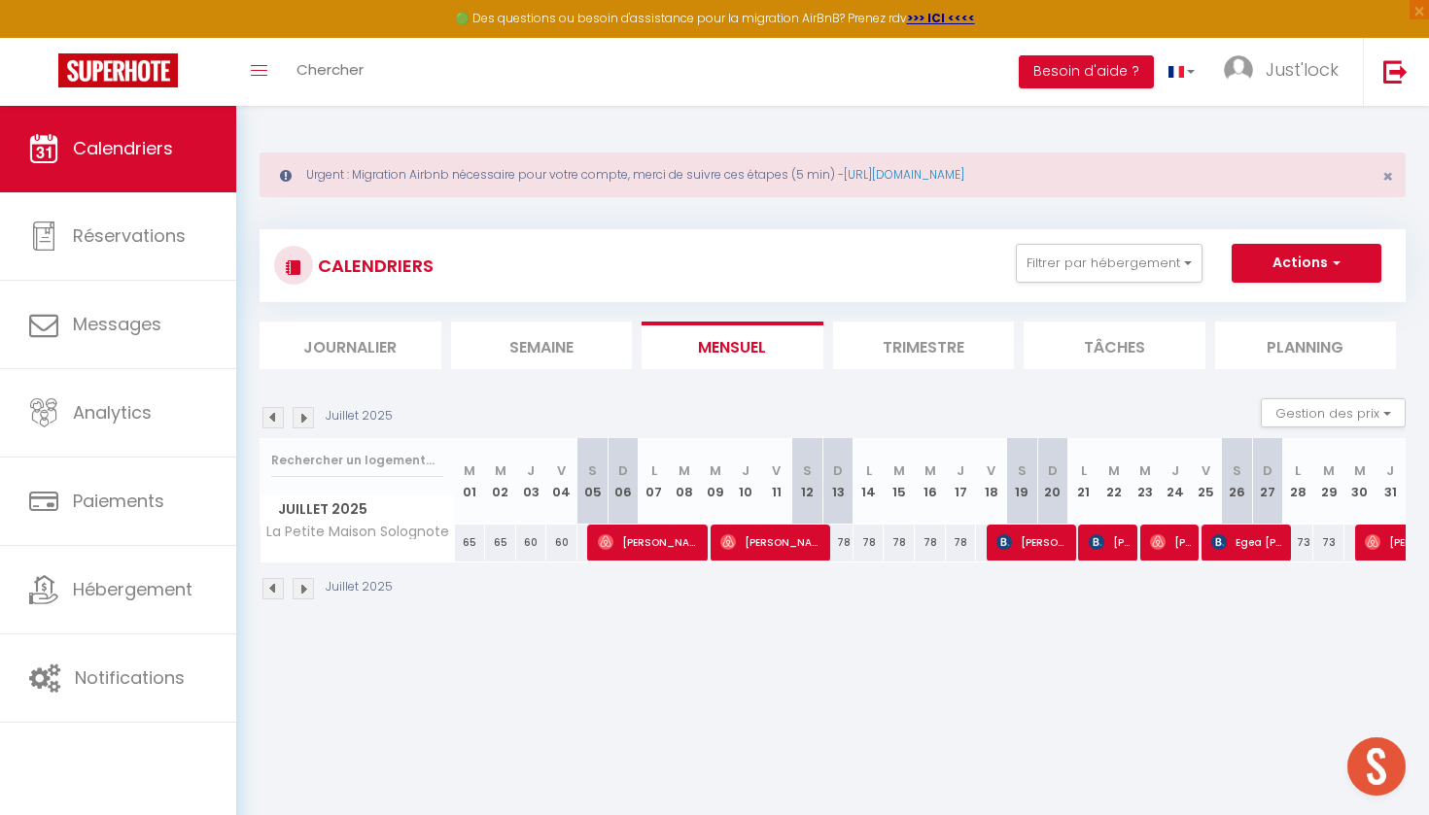
click at [1058, 541] on span "[PERSON_NAME]" at bounding box center [1032, 542] width 73 height 37
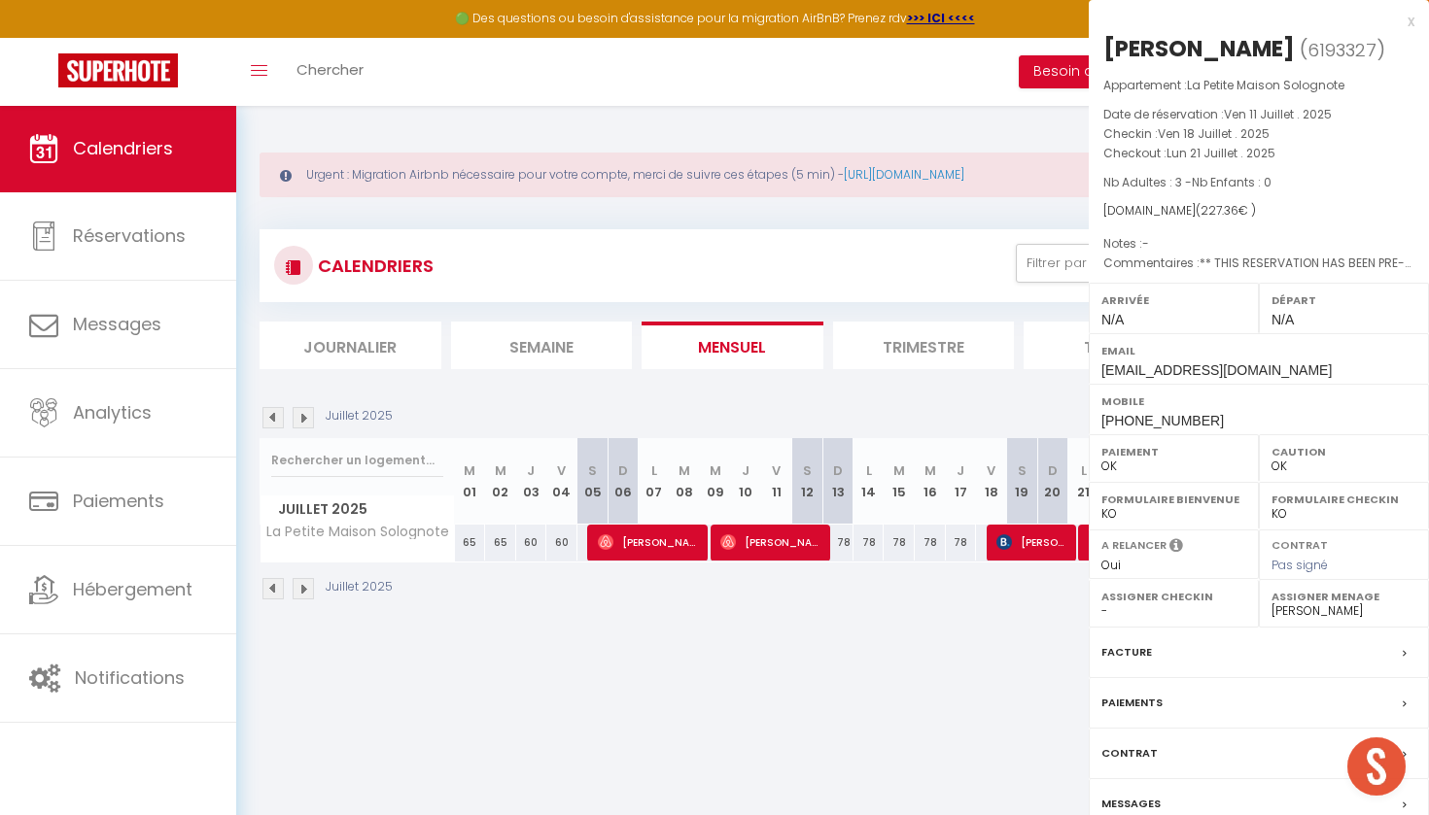
select select "KO"
